Goal: Transaction & Acquisition: Purchase product/service

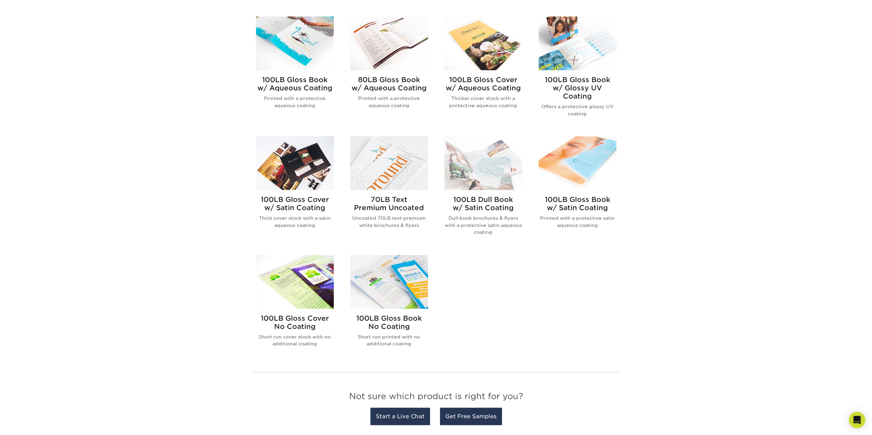
scroll to position [228, 0]
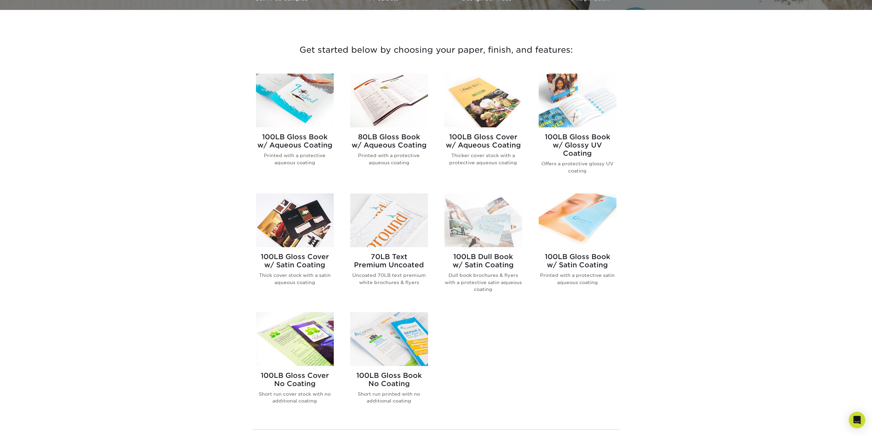
click at [380, 116] on img at bounding box center [389, 101] width 78 height 54
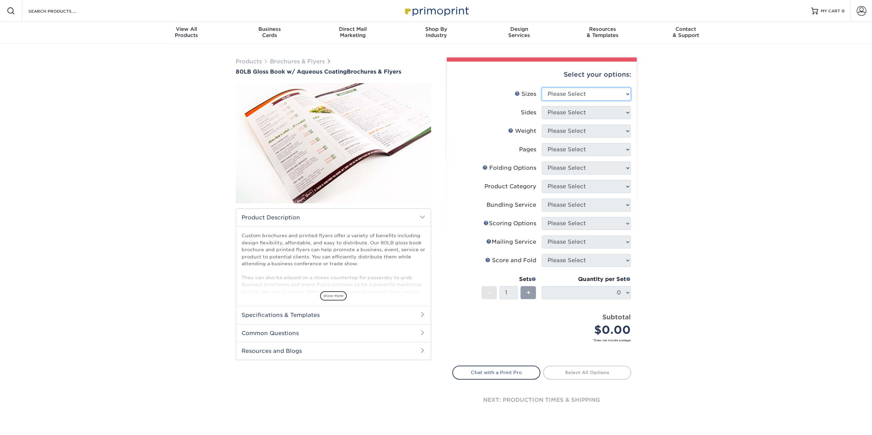
click at [613, 94] on select "Please Select 3.67" x 8.5" 3.67" x 8.5" 4" x 6" 4" x 8.5" 4" x 9" 4" x 11" 4" x…" at bounding box center [586, 94] width 89 height 13
click at [726, 222] on div "Products Brochures & Flyers 80LB Gloss Book w/ Aqueous Coating Brochures & Flye…" at bounding box center [436, 245] width 872 height 402
click at [591, 142] on li "Weight Help Weight Please Select 80LB" at bounding box center [542, 134] width 178 height 19
click at [594, 90] on select "Please Select 3.67" x 8.5" 3.67" x 8.5" 4" x 6" 4" x 8.5" 4" x 9" 4" x 11" 4" x…" at bounding box center [586, 94] width 89 height 13
click at [758, 156] on div "Products Brochures & Flyers 80LB Gloss Book w/ Aqueous Coating Brochures & Flye…" at bounding box center [436, 245] width 872 height 402
